Goal: Register for event/course

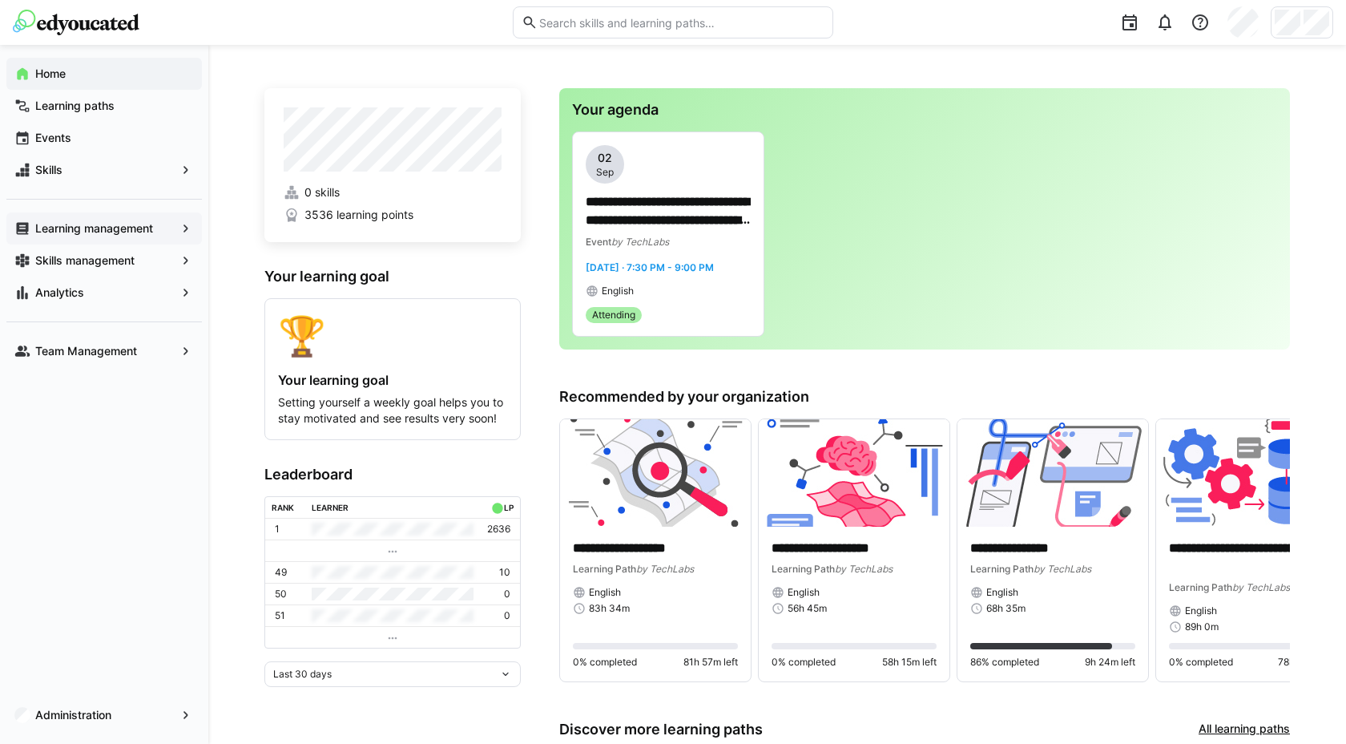
click at [0, 0] on app-navigation-label "Learning management" at bounding box center [0, 0] width 0 height 0
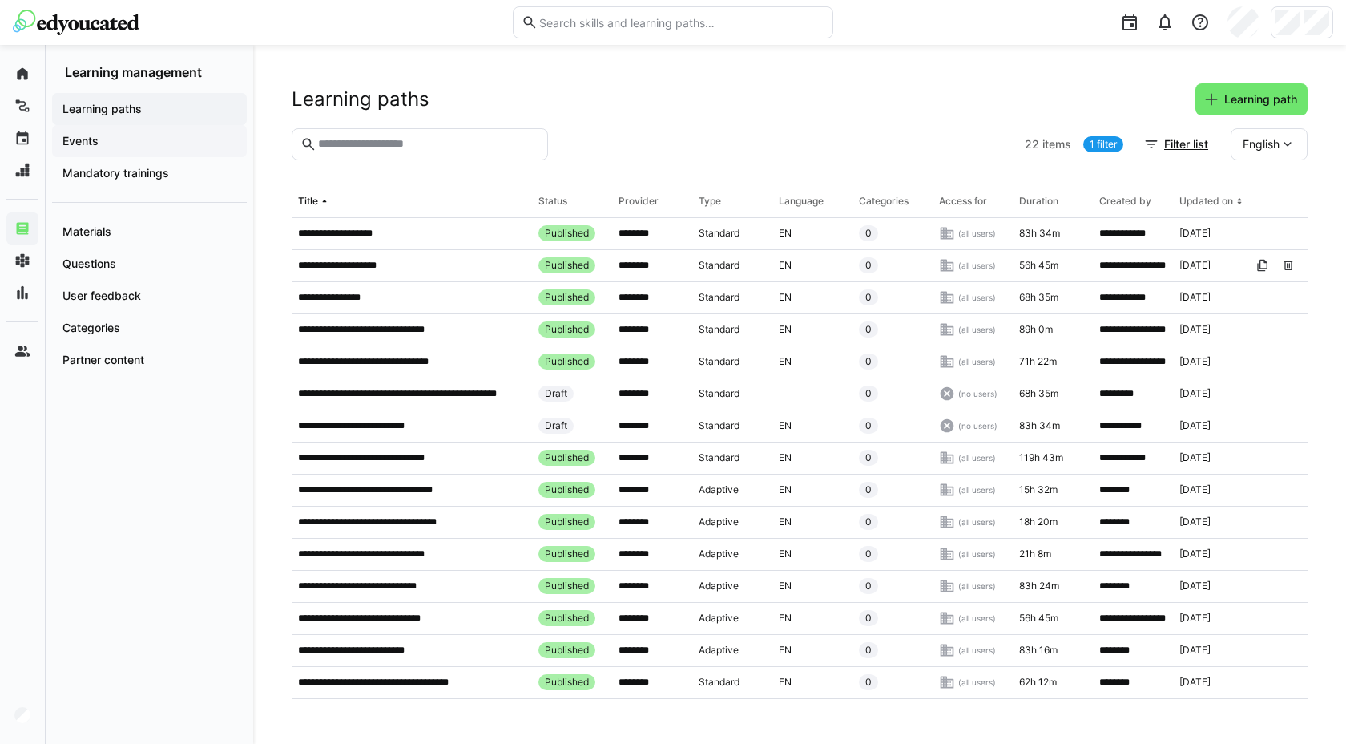
click at [159, 147] on span "Events" at bounding box center [149, 141] width 179 height 16
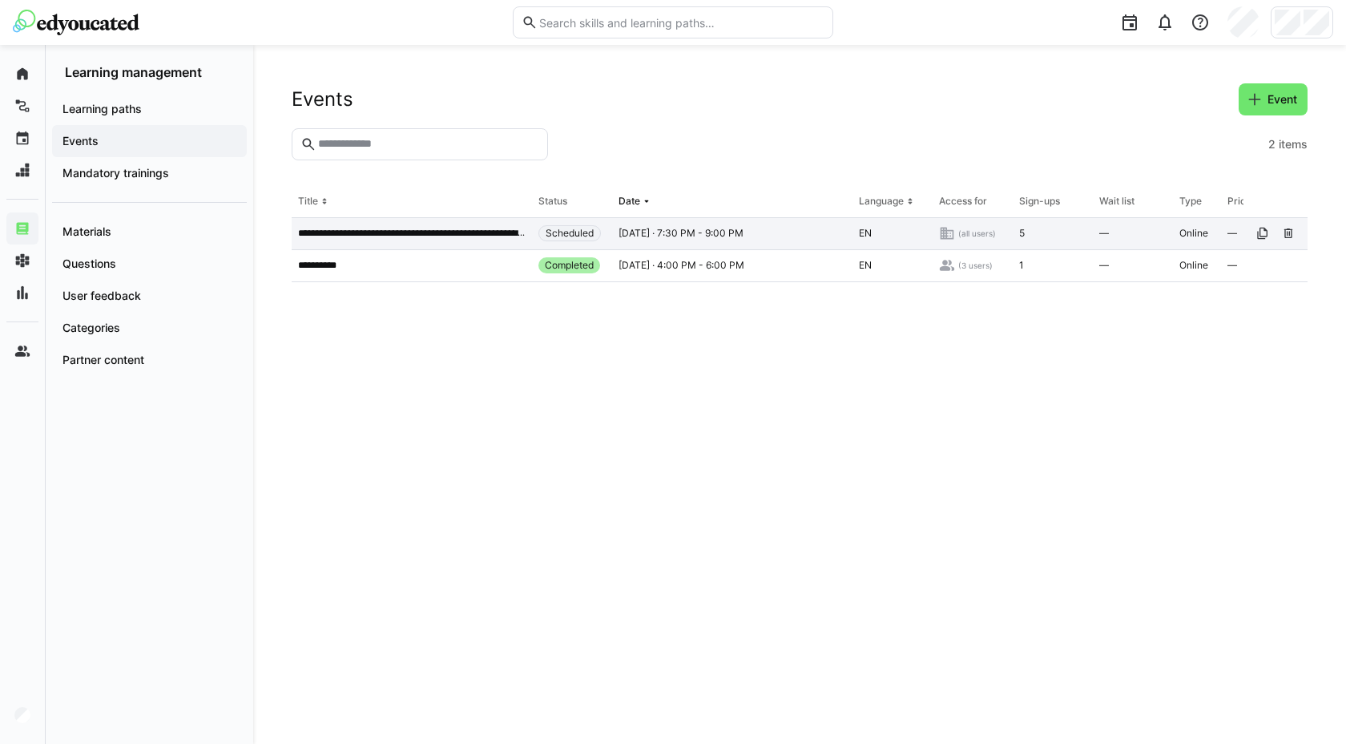
click at [415, 231] on p "**********" at bounding box center [412, 233] width 228 height 13
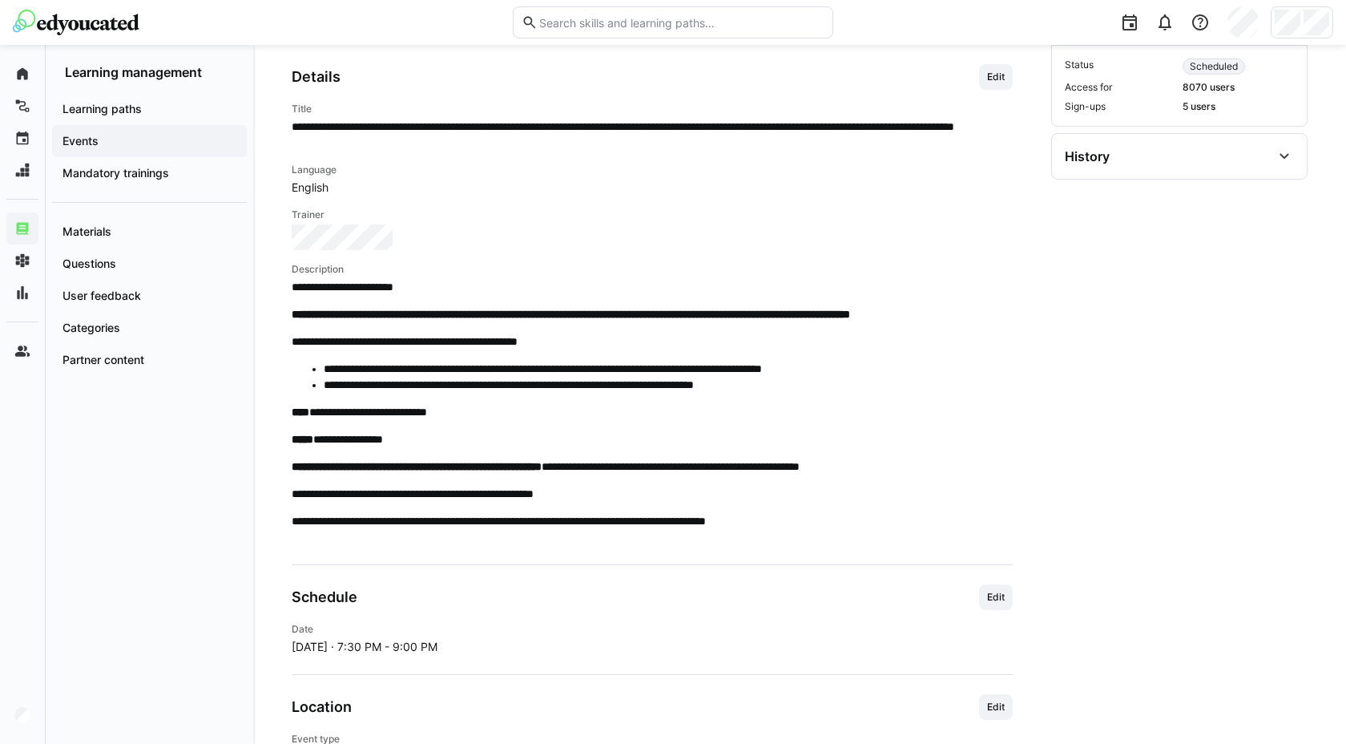
scroll to position [449, 0]
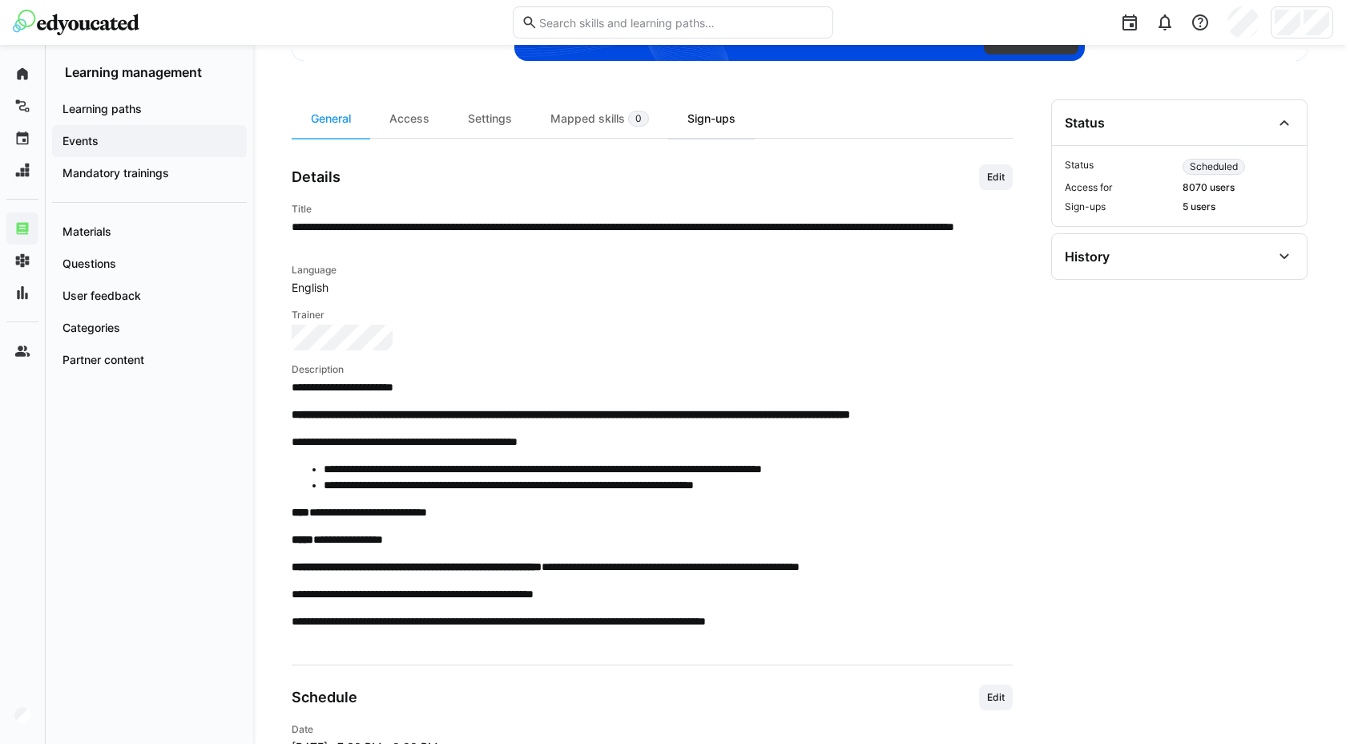
click at [697, 123] on div "Sign-ups" at bounding box center [711, 118] width 87 height 38
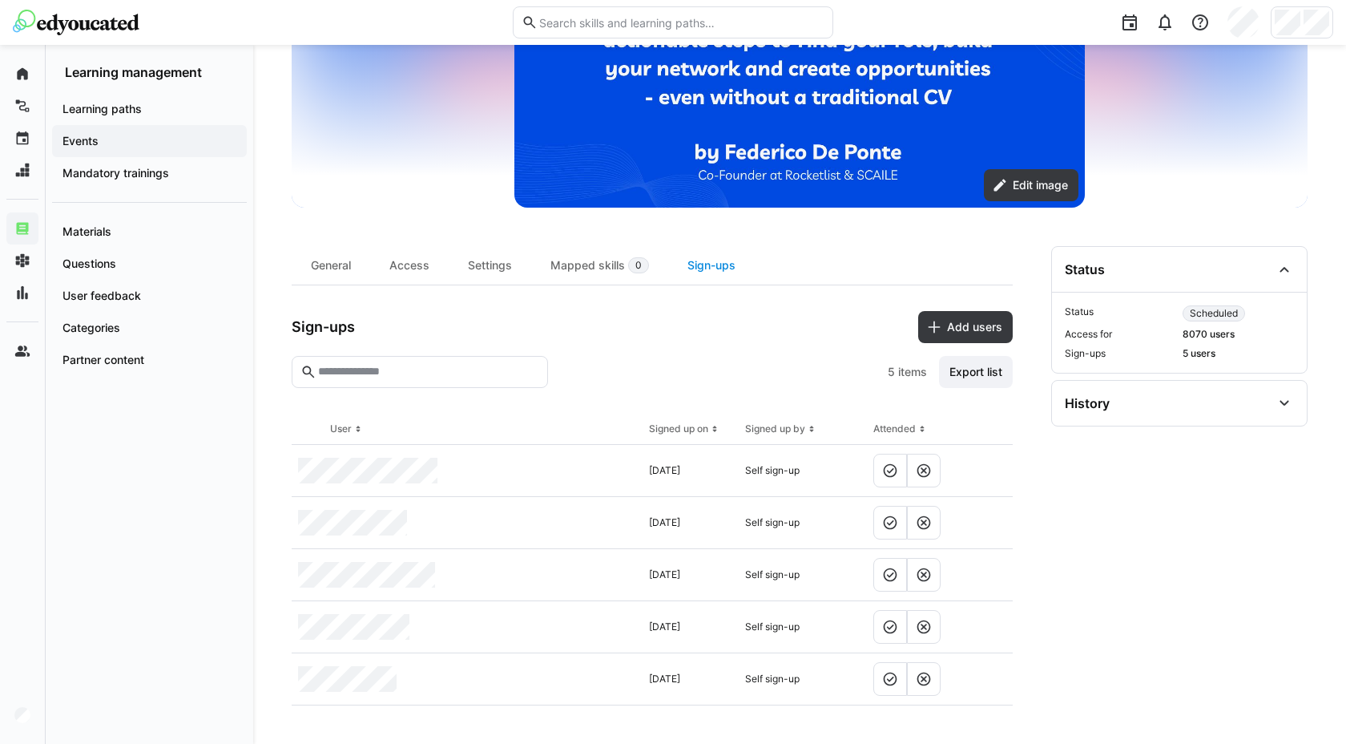
scroll to position [302, 0]
